Goal: Complete application form

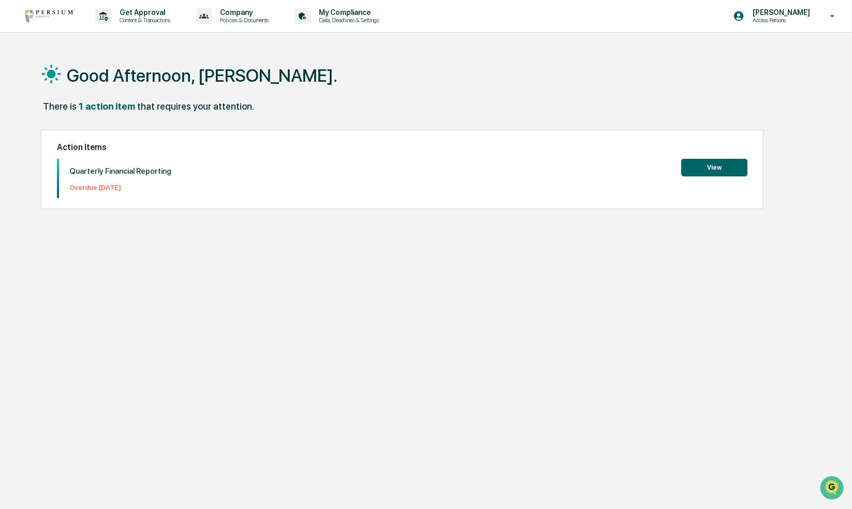
click at [687, 173] on button "View" at bounding box center [714, 168] width 66 height 18
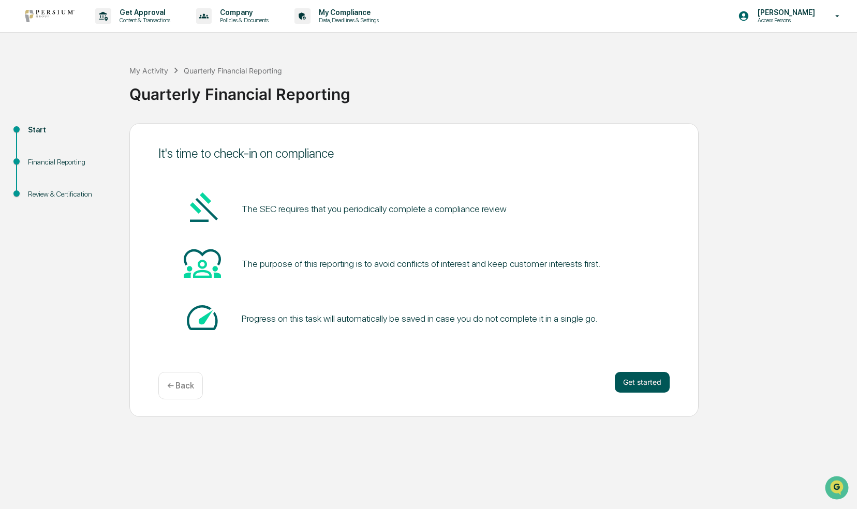
click at [650, 381] on button "Get started" at bounding box center [642, 382] width 55 height 21
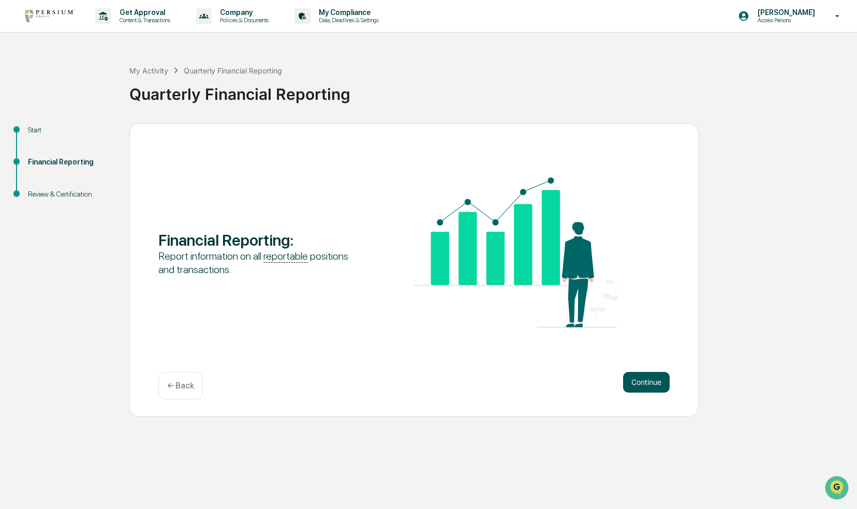
click at [640, 377] on button "Continue" at bounding box center [646, 382] width 47 height 21
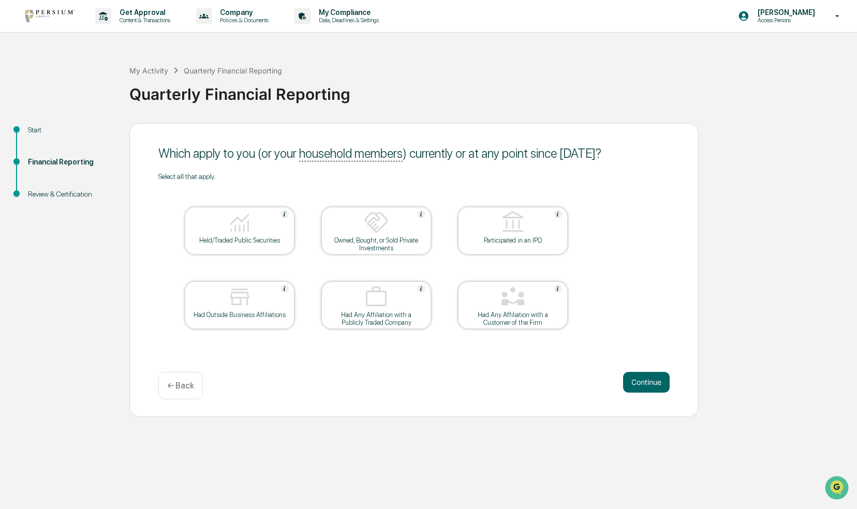
click at [382, 241] on div "Owned, Bought, or Sold Private Investments" at bounding box center [376, 244] width 93 height 16
click at [245, 244] on div "Held/Traded Public Securities" at bounding box center [239, 240] width 93 height 8
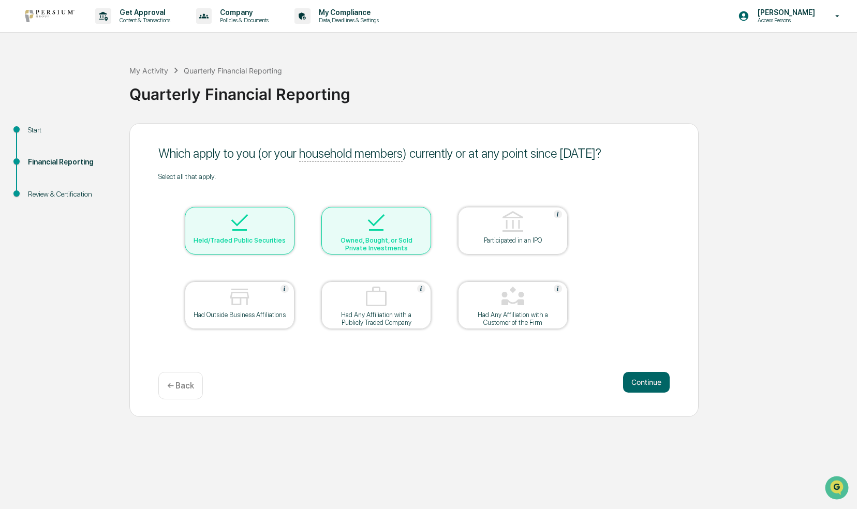
click at [378, 228] on img at bounding box center [376, 222] width 25 height 25
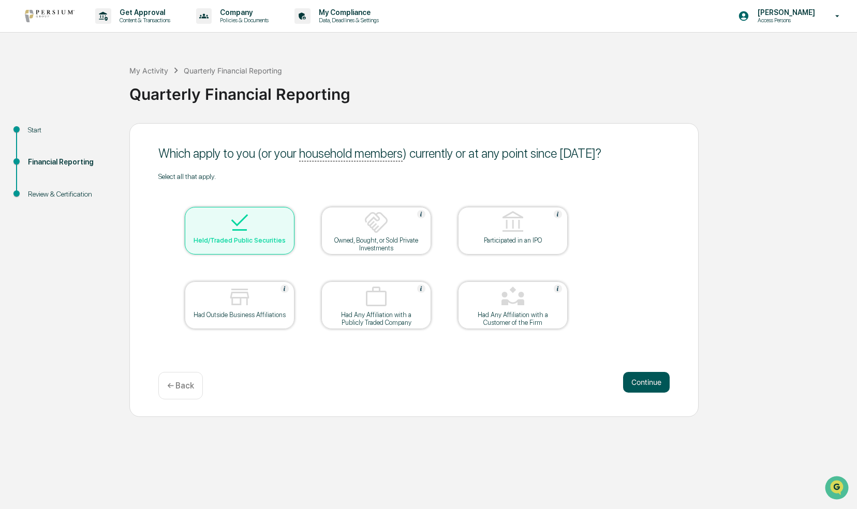
click at [631, 389] on button "Continue" at bounding box center [646, 382] width 47 height 21
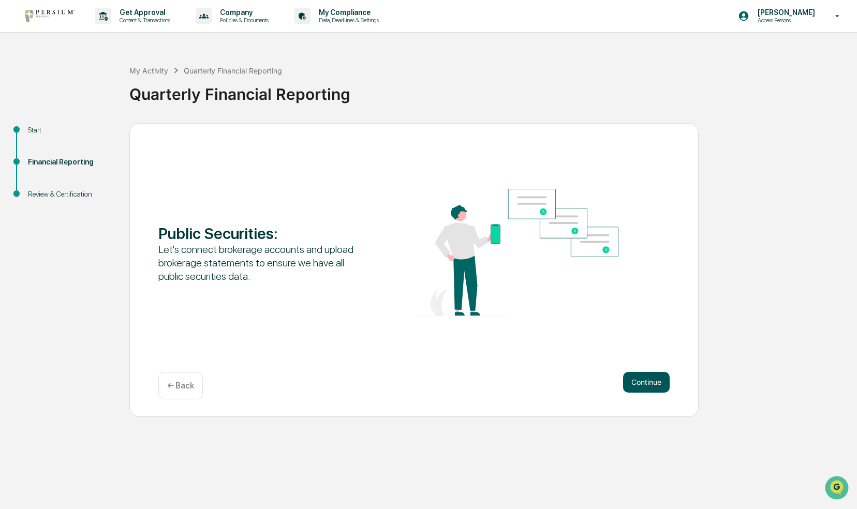
click at [633, 385] on button "Continue" at bounding box center [646, 382] width 47 height 21
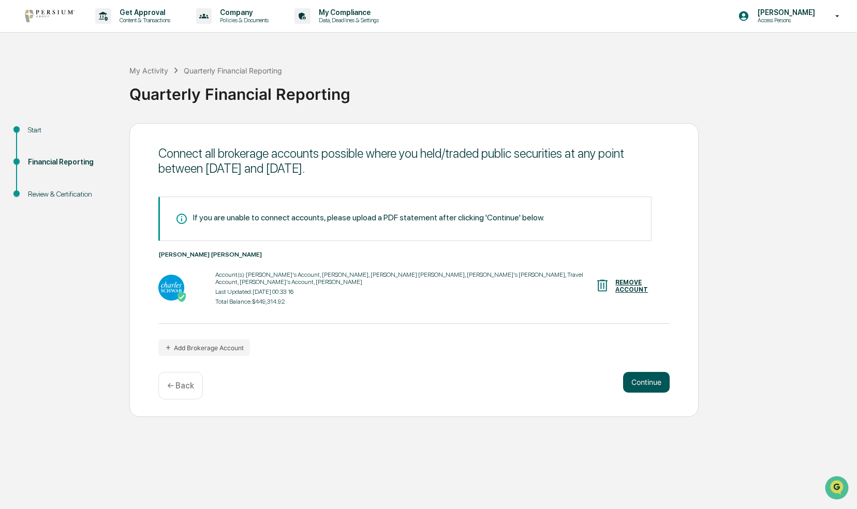
click at [639, 387] on button "Continue" at bounding box center [646, 382] width 47 height 21
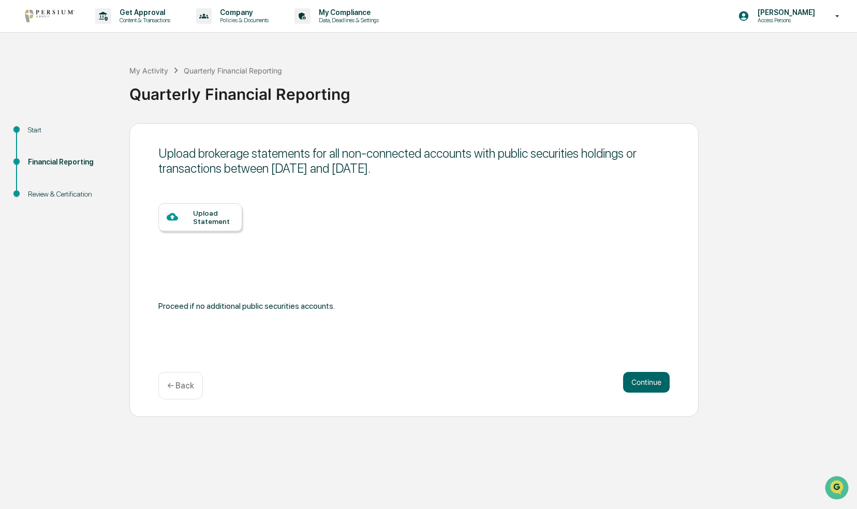
click at [205, 223] on div "Upload Statement" at bounding box center [213, 217] width 41 height 17
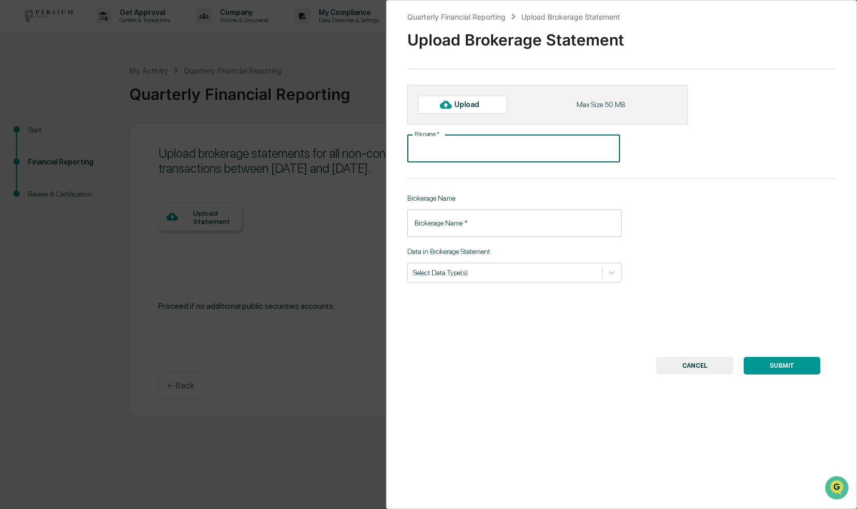
click at [457, 148] on input "File name   *" at bounding box center [513, 148] width 213 height 27
click at [443, 240] on div "Quarterly Financial Reporting Upload Brokerage Statement Upload Brokerage State…" at bounding box center [621, 254] width 471 height 509
click at [452, 231] on input "Brokerage Name   *" at bounding box center [514, 223] width 214 height 27
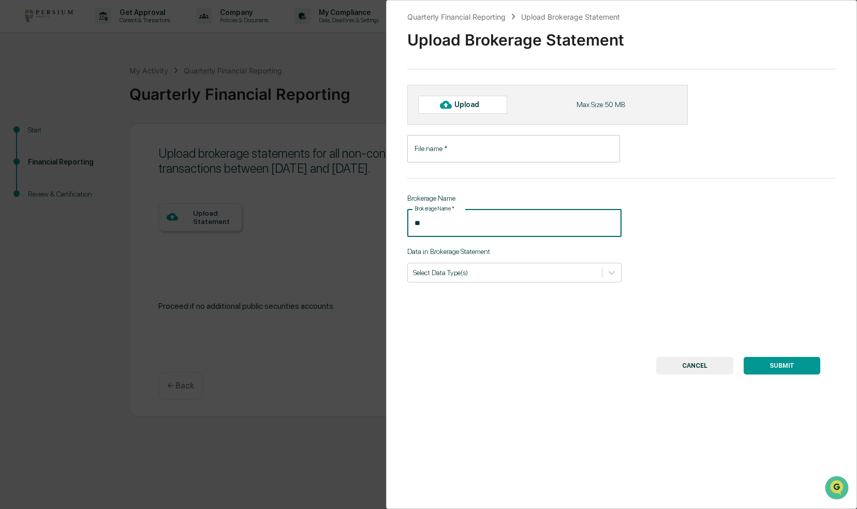
type input "*"
type input "**********"
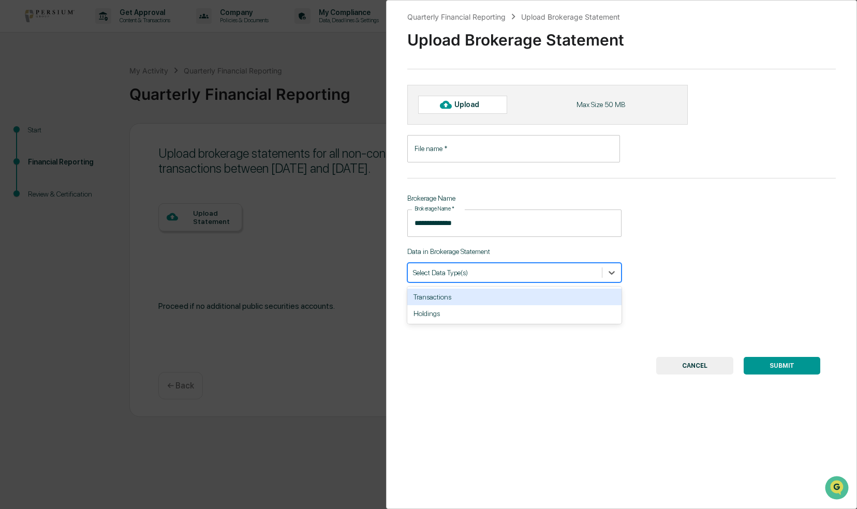
click at [472, 275] on div at bounding box center [505, 273] width 184 height 10
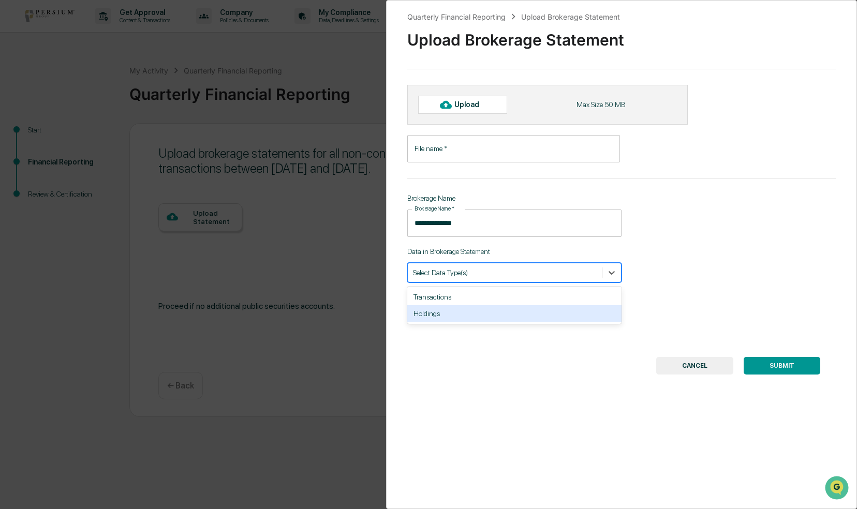
click at [444, 317] on div "Holdings" at bounding box center [514, 313] width 214 height 17
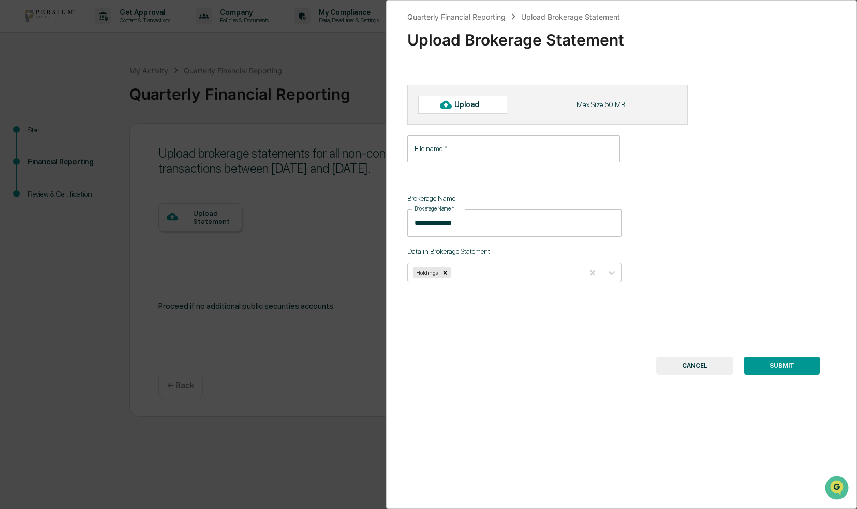
click at [466, 100] on div "Upload" at bounding box center [471, 104] width 34 height 8
type input "**********"
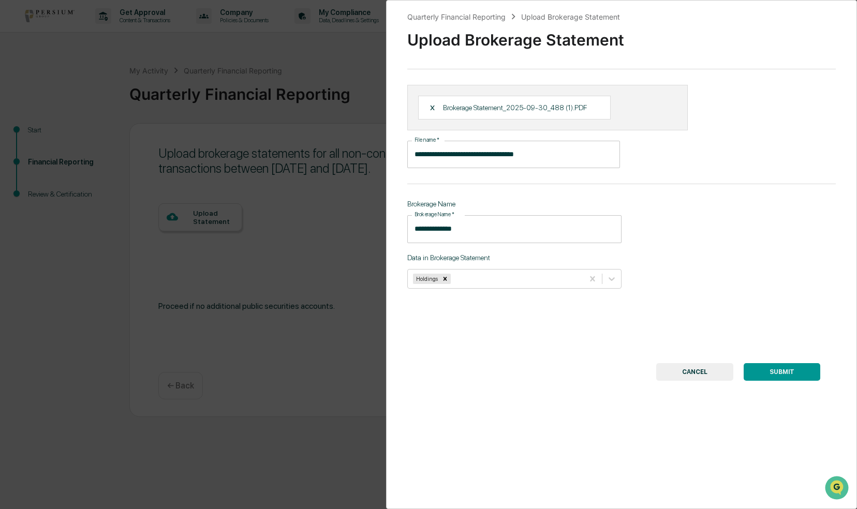
click at [762, 375] on button "SUBMIT" at bounding box center [782, 372] width 77 height 18
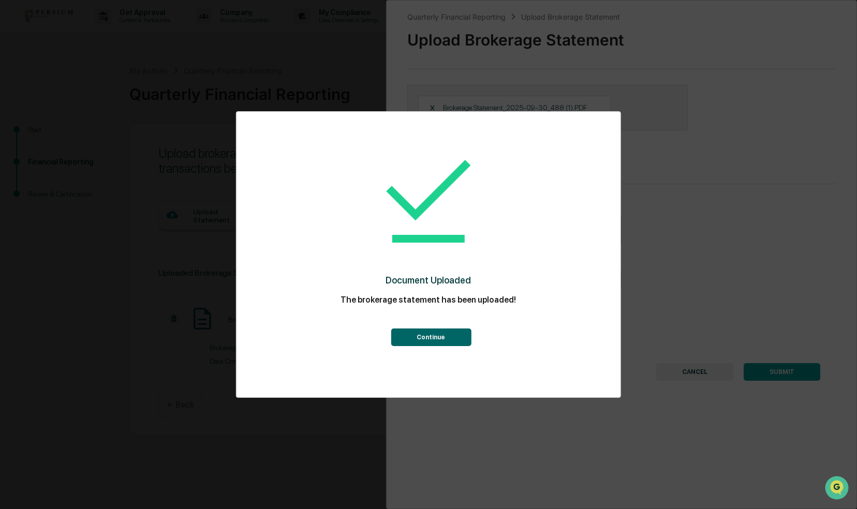
click at [440, 338] on button "Continue" at bounding box center [431, 338] width 80 height 18
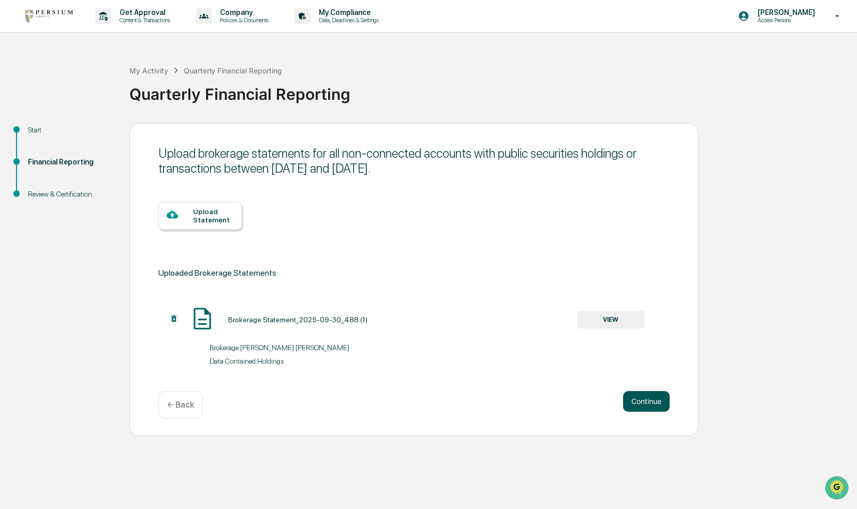
click at [632, 399] on button "Continue" at bounding box center [646, 401] width 47 height 21
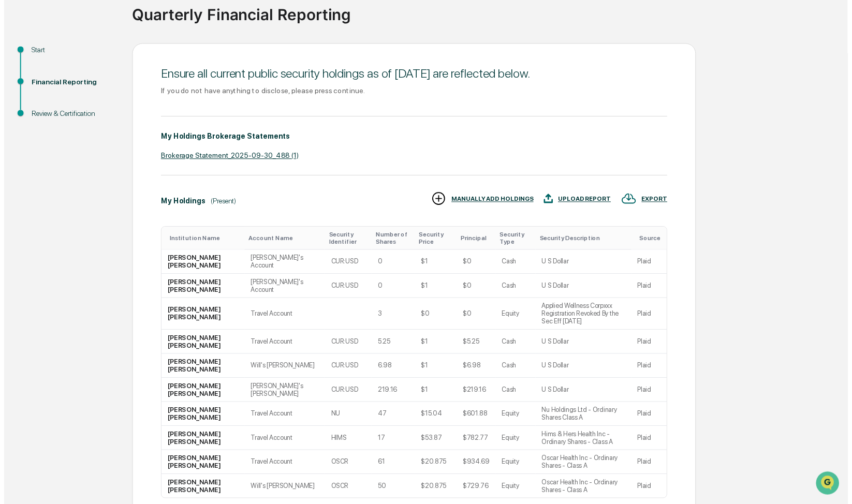
scroll to position [165, 0]
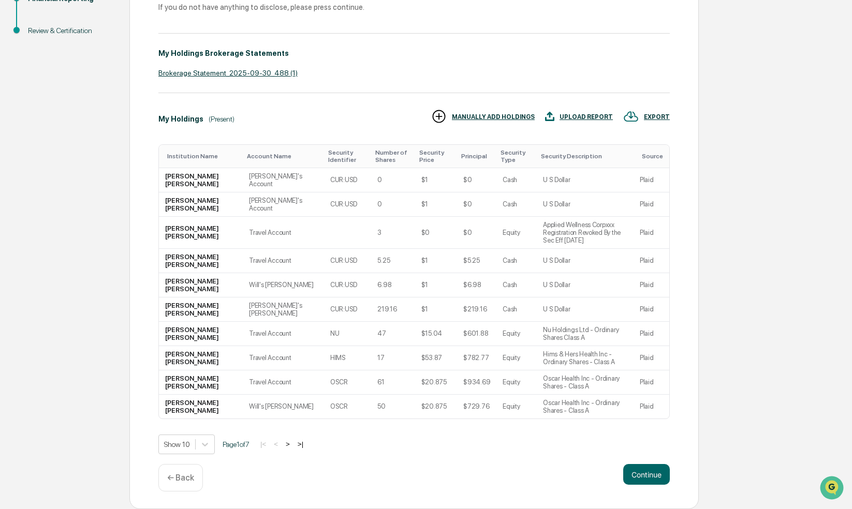
click at [647, 487] on div "Continue ← Back" at bounding box center [413, 477] width 511 height 27
click at [649, 478] on button "Continue" at bounding box center [646, 474] width 47 height 21
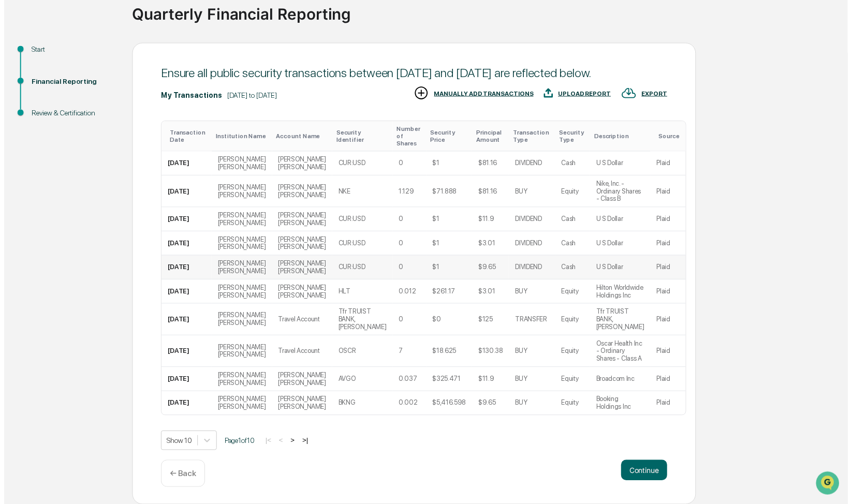
scroll to position [90, 0]
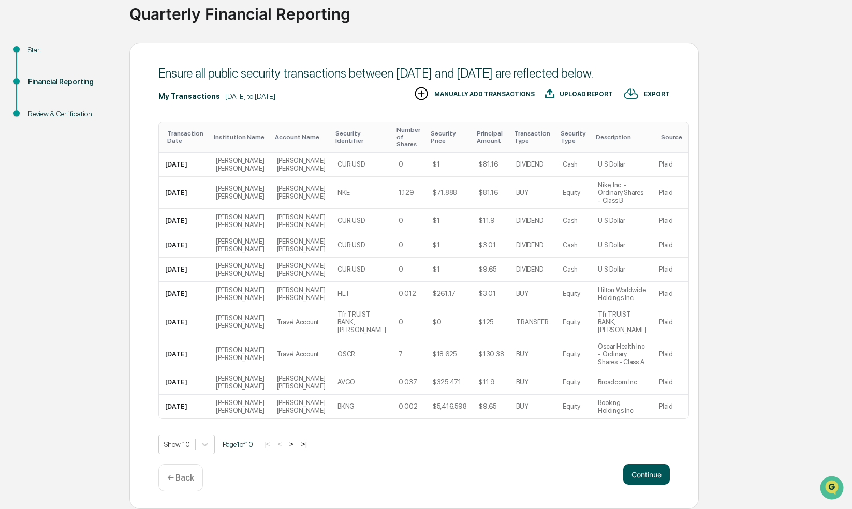
click at [643, 476] on button "Continue" at bounding box center [646, 474] width 47 height 21
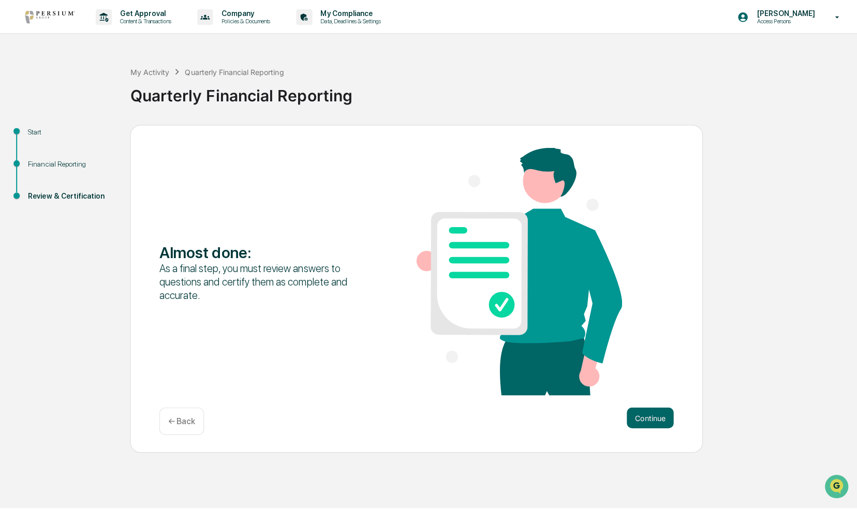
scroll to position [0, 0]
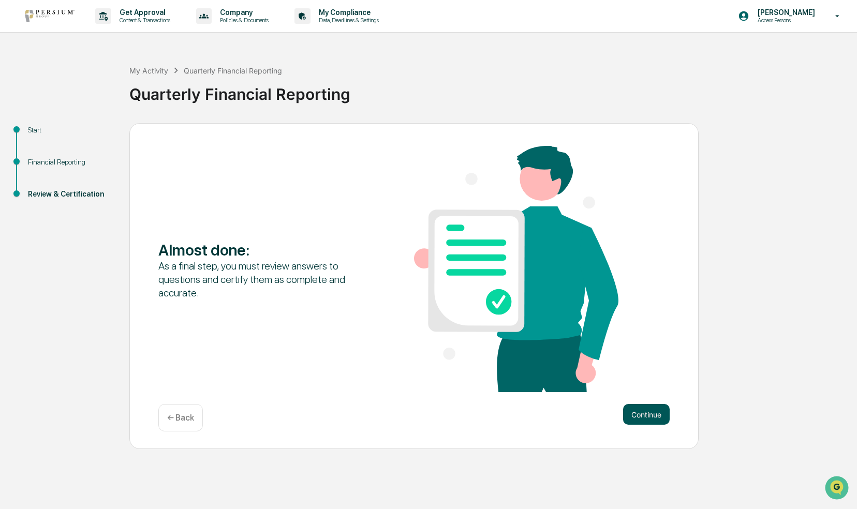
click at [650, 413] on button "Continue" at bounding box center [646, 414] width 47 height 21
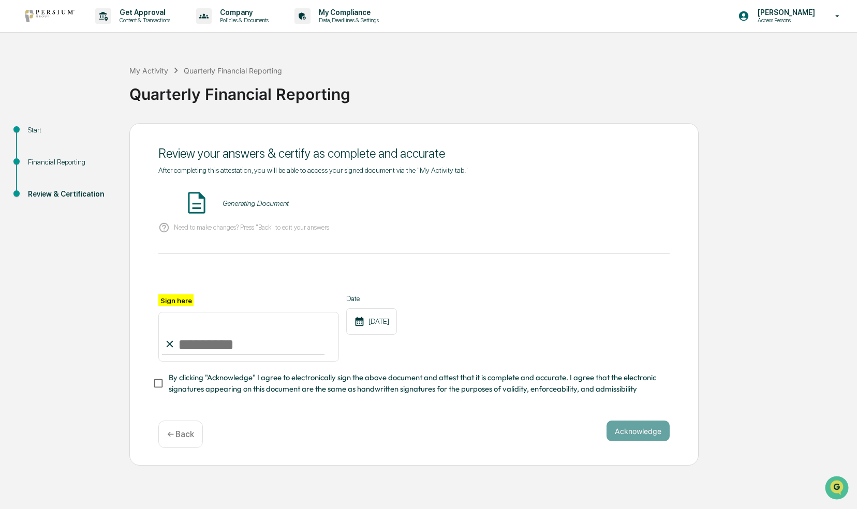
click at [189, 347] on input "Sign here" at bounding box center [248, 337] width 181 height 50
type input "**********"
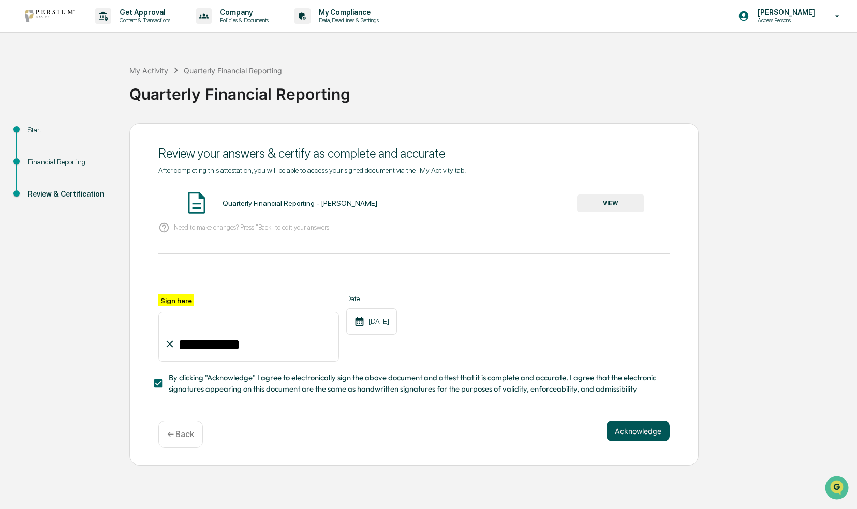
click at [650, 441] on button "Acknowledge" at bounding box center [637, 431] width 63 height 21
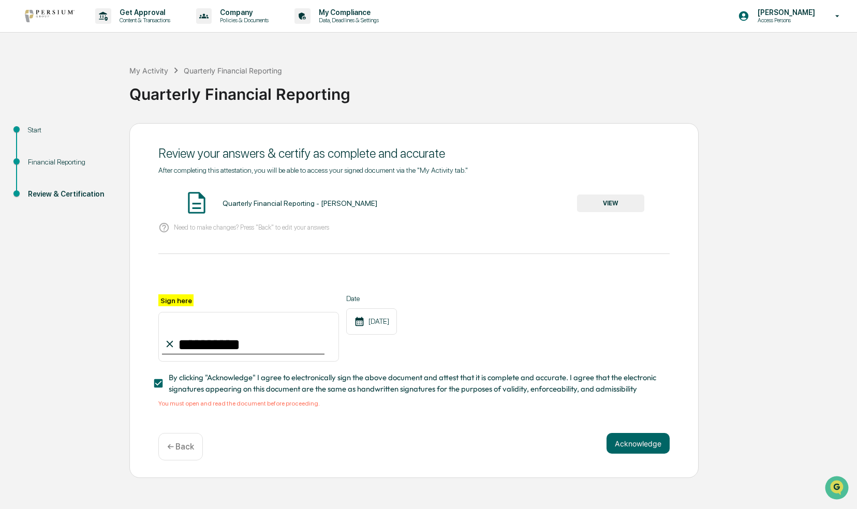
drag, startPoint x: 640, startPoint y: 442, endPoint x: 571, endPoint y: 447, distance: 69.0
click at [571, 447] on div "Acknowledge ← Back" at bounding box center [413, 446] width 511 height 27
click at [205, 198] on img at bounding box center [197, 203] width 26 height 26
click at [199, 201] on img at bounding box center [197, 203] width 26 height 26
click at [602, 203] on button "VIEW" at bounding box center [610, 204] width 67 height 18
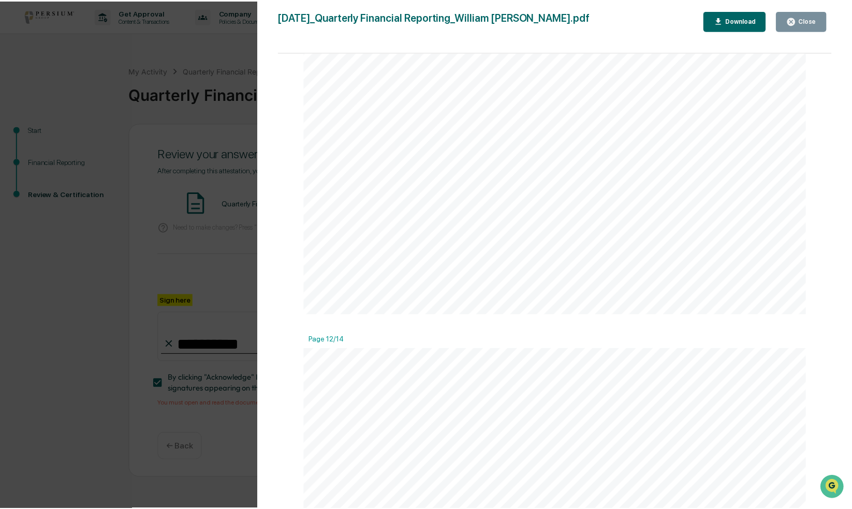
scroll to position [7149, 0]
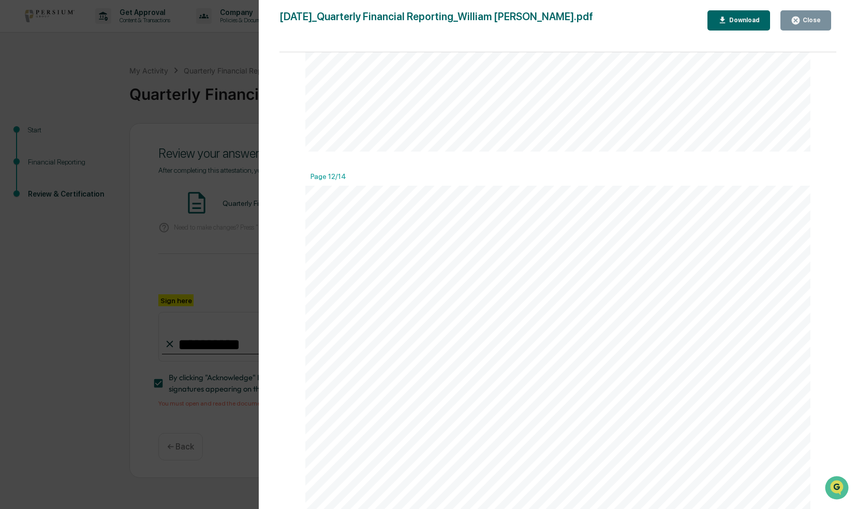
click at [807, 24] on div "Close" at bounding box center [810, 20] width 20 height 7
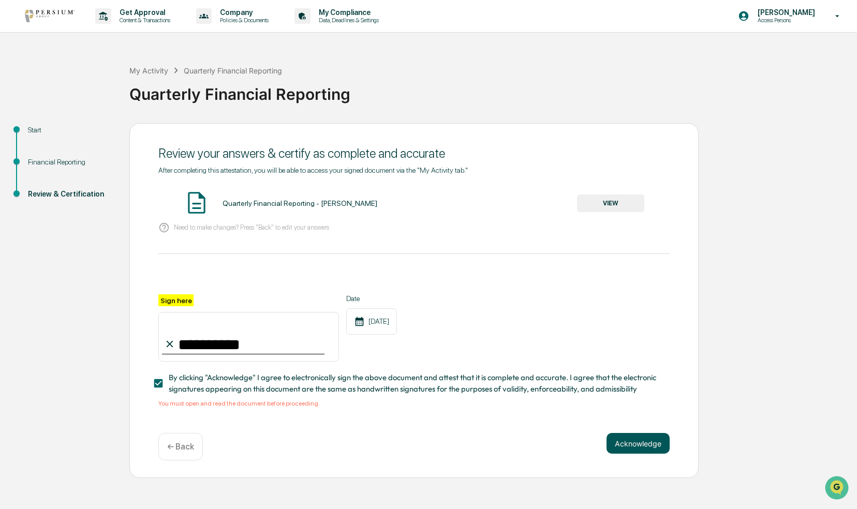
click at [633, 446] on button "Acknowledge" at bounding box center [637, 443] width 63 height 21
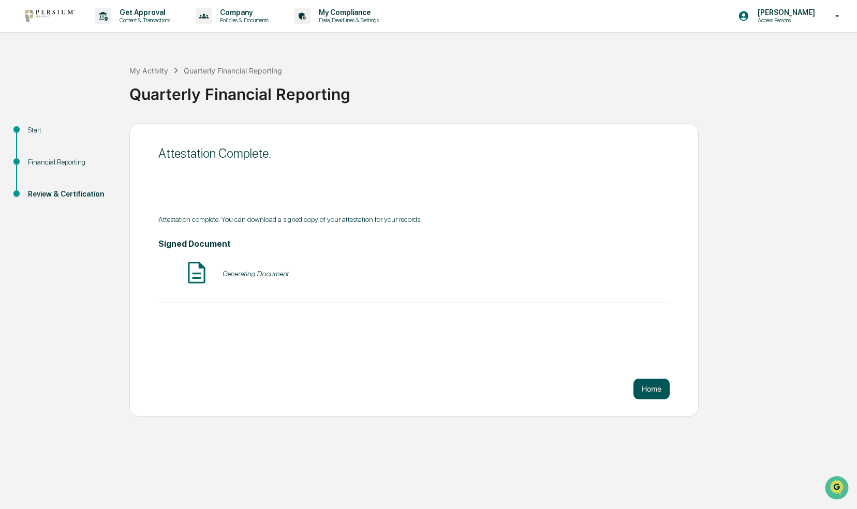
click at [648, 391] on button "Home" at bounding box center [651, 389] width 36 height 21
